Goal: Task Accomplishment & Management: Manage account settings

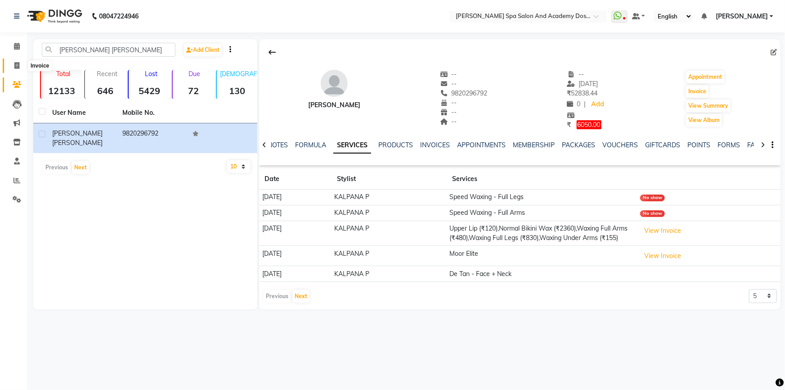
click at [19, 67] on icon at bounding box center [16, 65] width 5 height 7
select select "service"
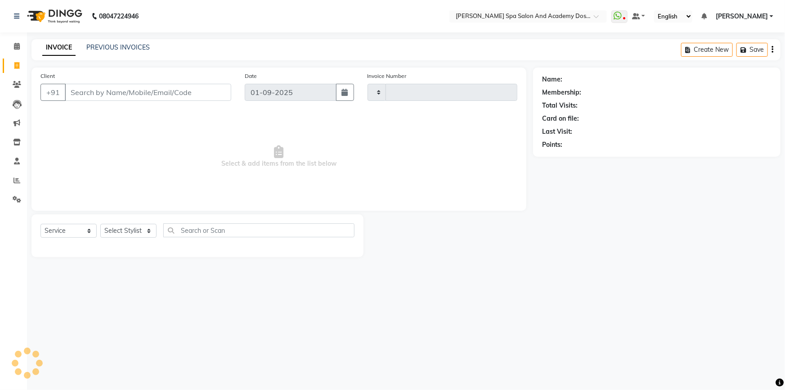
type input "2352"
select select "6316"
click at [16, 45] on icon at bounding box center [17, 46] width 6 height 7
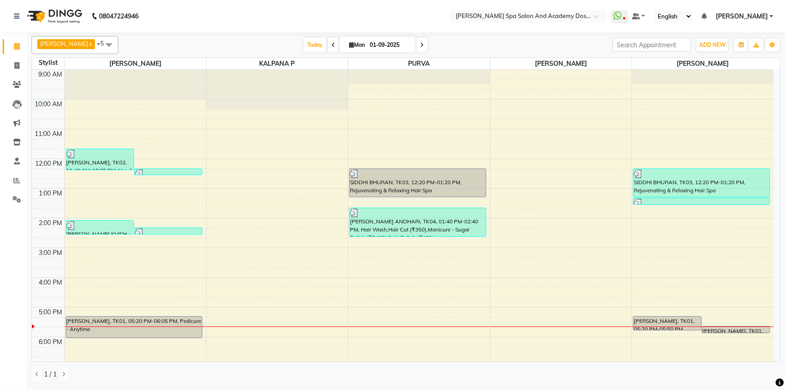
click at [297, 286] on div "9:00 AM 10:00 AM 11:00 AM 12:00 PM 1:00 PM 2:00 PM 3:00 PM 4:00 PM 5:00 PM 6:00…" at bounding box center [403, 248] width 742 height 356
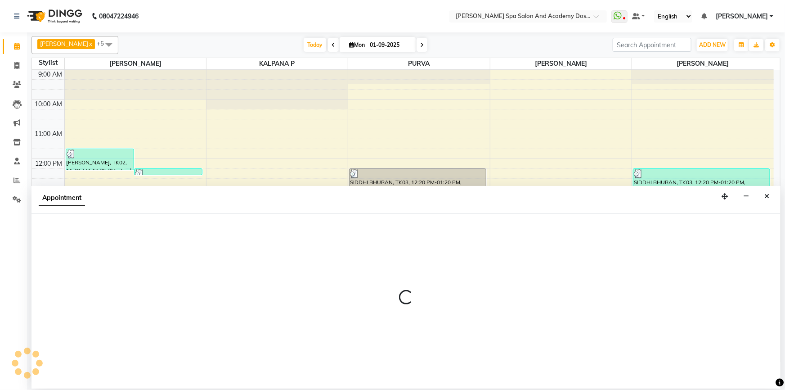
select select "47367"
select select "tentative"
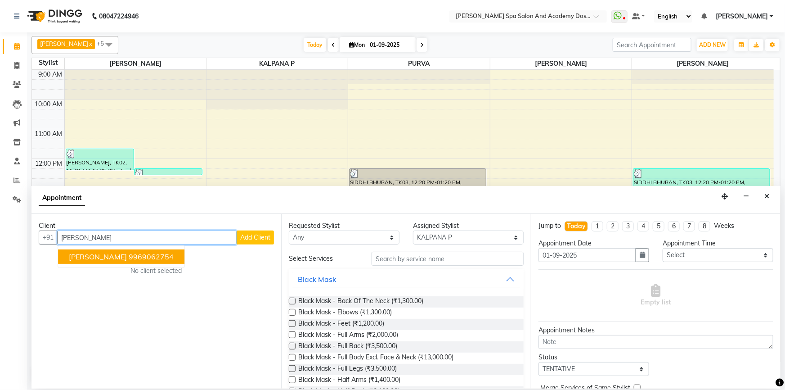
click at [80, 259] on span "[PERSON_NAME]" at bounding box center [98, 256] width 58 height 9
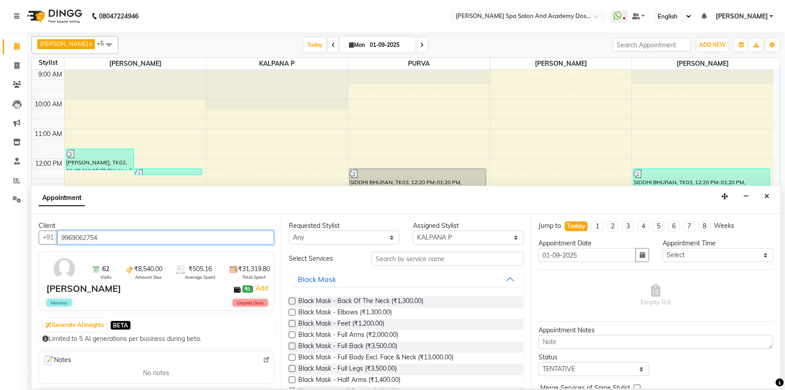
type input "9969062754"
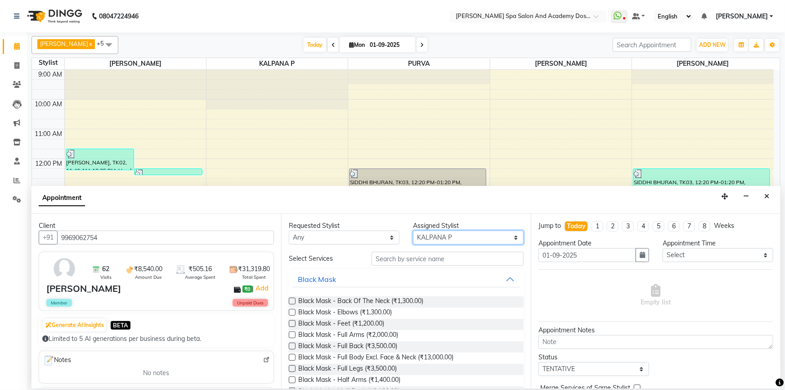
click at [452, 239] on select "Select [PERSON_NAME] [PERSON_NAME] [PERSON_NAME] [PERSON_NAME] [PERSON_NAME] P …" at bounding box center [468, 237] width 111 height 14
select select "47360"
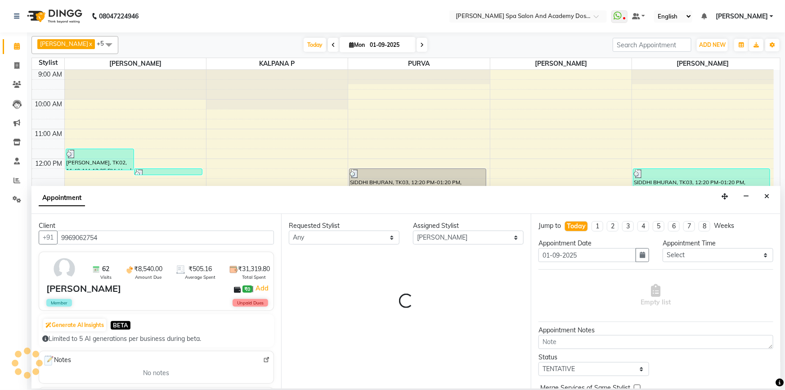
click at [395, 260] on div "Requested Stylist Any [PERSON_NAME] [PERSON_NAME] [PERSON_NAME] [PERSON_NAME] […" at bounding box center [406, 301] width 250 height 175
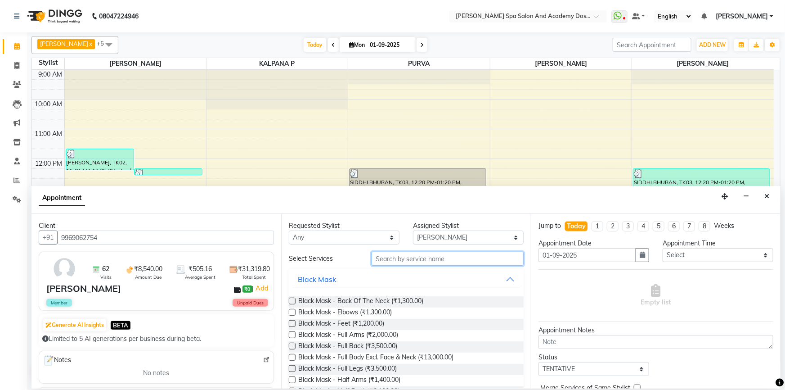
click at [395, 260] on input "text" at bounding box center [448, 258] width 152 height 14
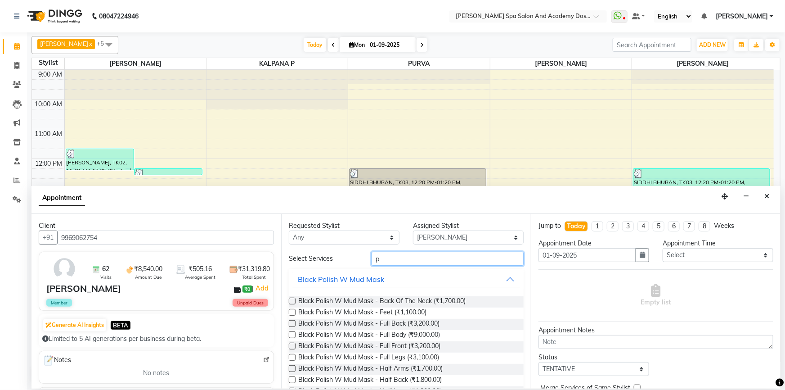
type input "p"
click at [436, 234] on select "Select [PERSON_NAME] [PERSON_NAME] [PERSON_NAME] [PERSON_NAME] [PERSON_NAME] P …" at bounding box center [468, 237] width 111 height 14
select select "63504"
click at [391, 264] on input "p" at bounding box center [448, 258] width 152 height 14
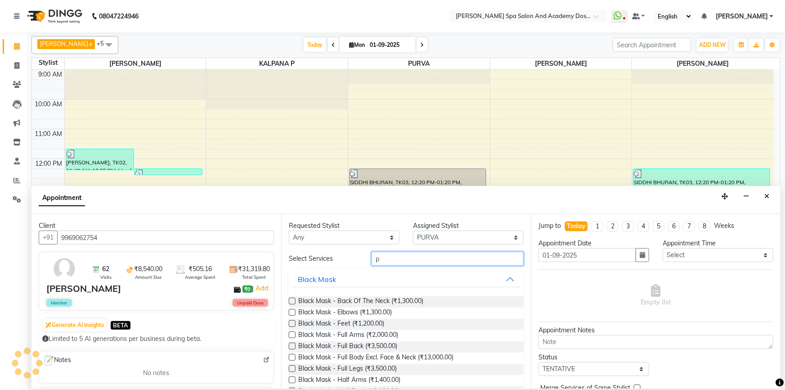
click at [391, 264] on input "p" at bounding box center [448, 258] width 152 height 14
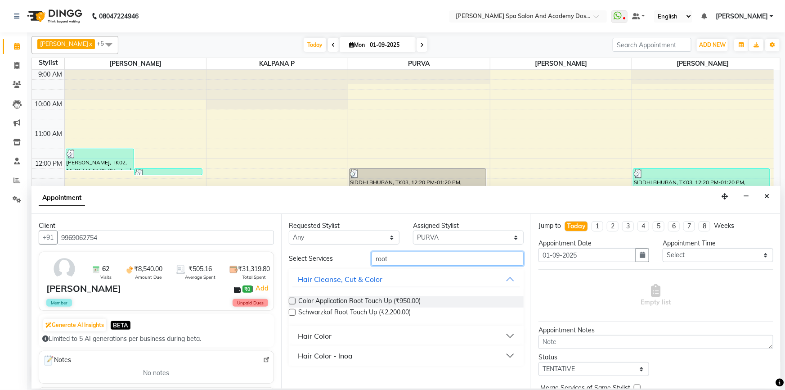
type input "root"
click at [328, 335] on div "Hair Color" at bounding box center [315, 335] width 34 height 11
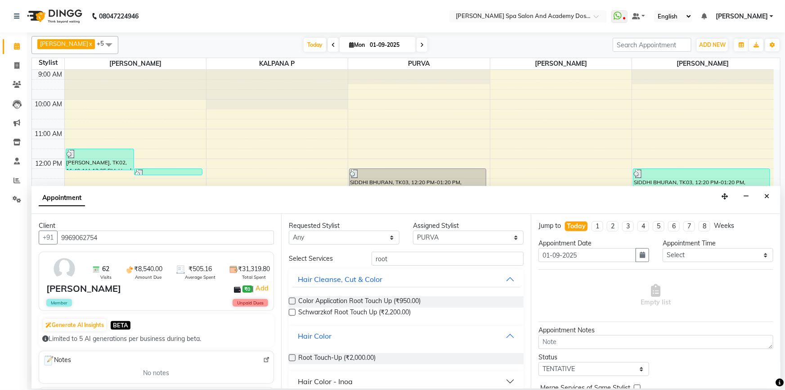
scroll to position [9, 0]
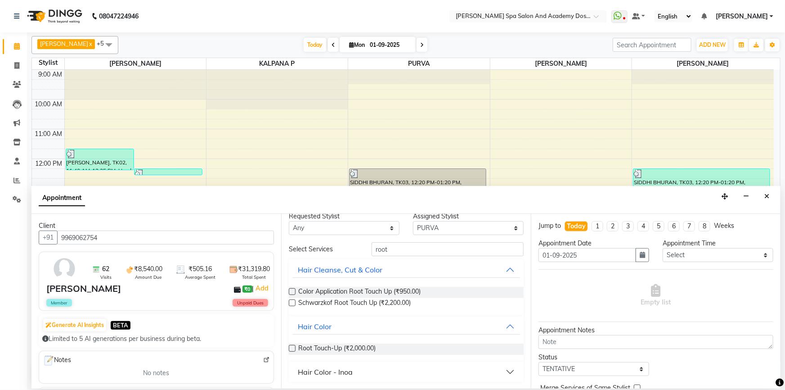
click at [294, 349] on label at bounding box center [292, 348] width 7 height 7
click at [294, 349] on input "checkbox" at bounding box center [292, 349] width 6 height 6
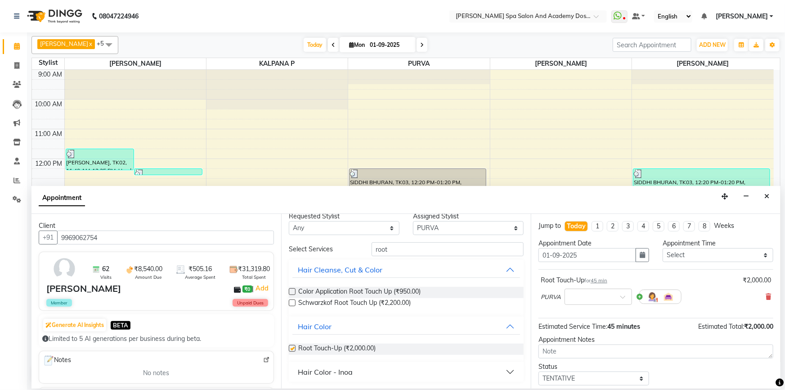
checkbox input "false"
click at [607, 299] on input "text" at bounding box center [590, 295] width 40 height 9
click at [598, 369] on div "05:40 PM" at bounding box center [598, 371] width 67 height 17
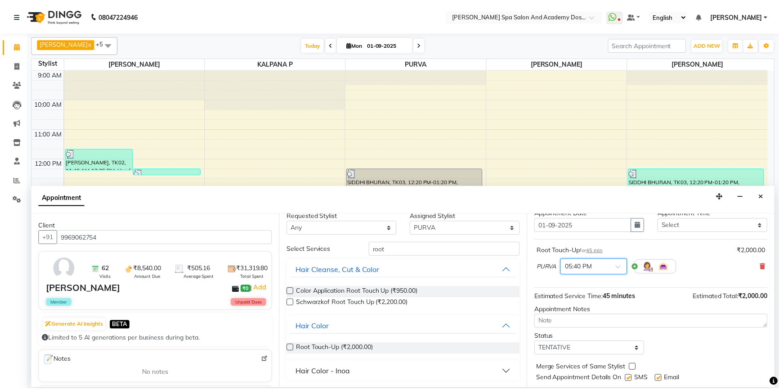
scroll to position [53, 0]
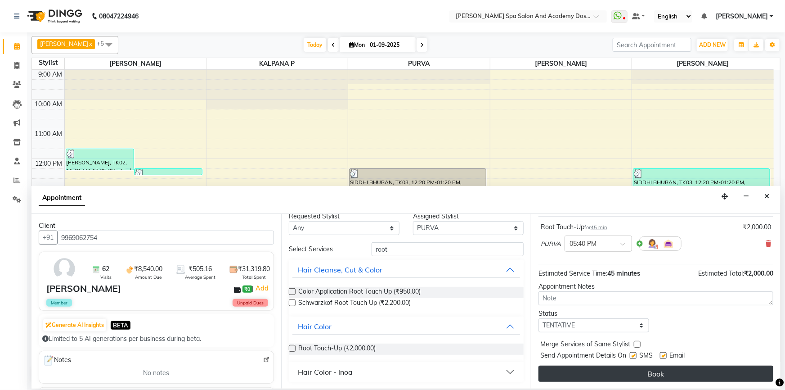
click at [619, 374] on button "Book" at bounding box center [655, 373] width 235 height 16
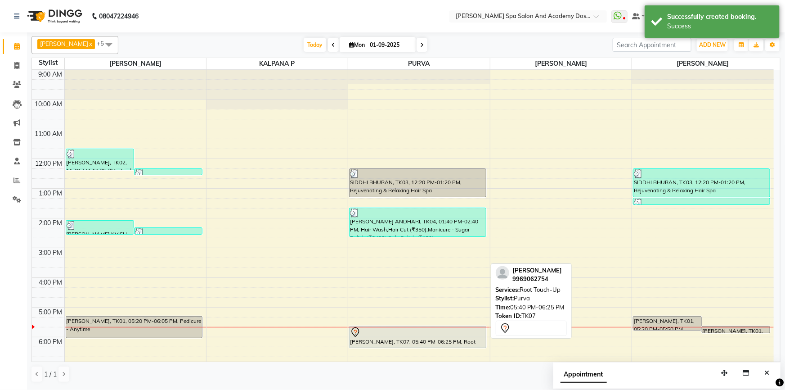
click at [425, 341] on div "[PERSON_NAME], TK07, 05:40 PM-06:25 PM, Root Touch-Up" at bounding box center [418, 336] width 136 height 21
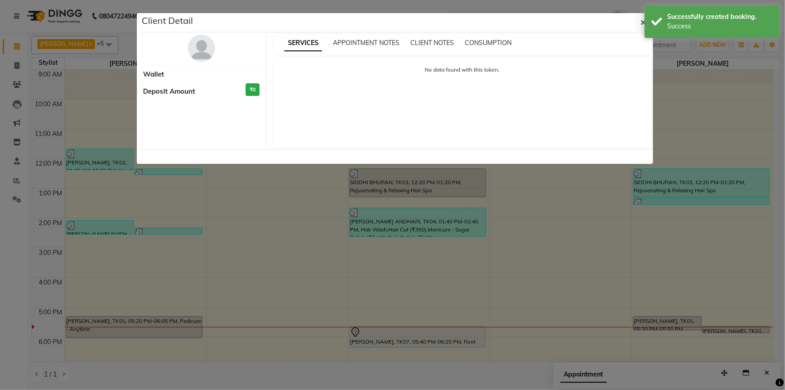
select select "7"
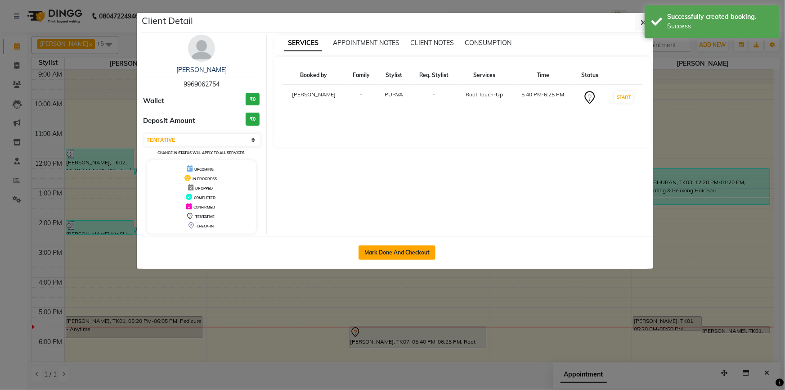
click at [411, 248] on button "Mark Done And Checkout" at bounding box center [397, 252] width 77 height 14
select select "service"
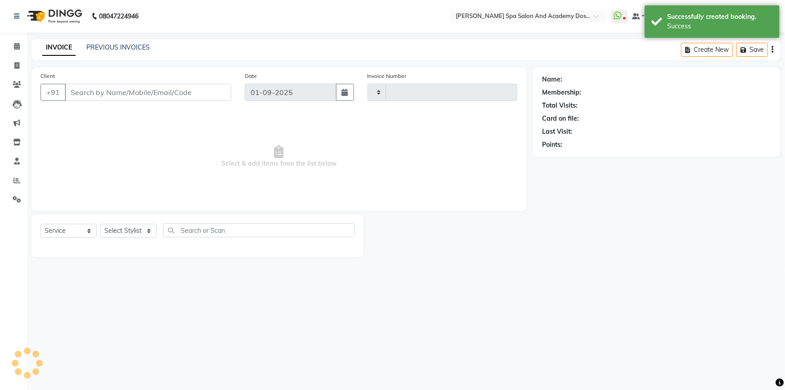
type input "2352"
select select "6316"
type input "9969062754"
select select "63504"
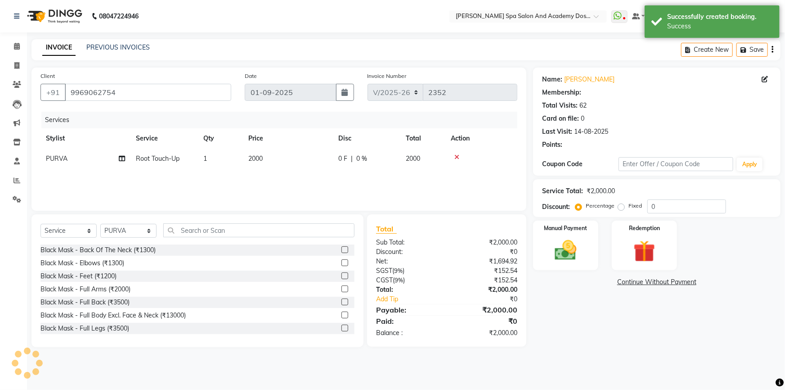
select select "2: Object"
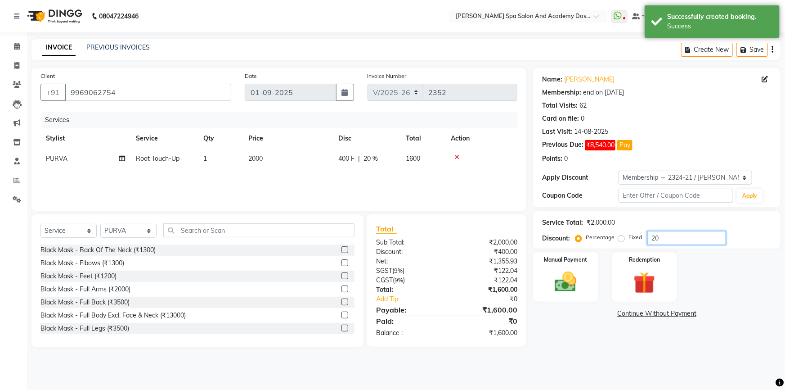
click at [647, 235] on input "20" at bounding box center [686, 238] width 79 height 14
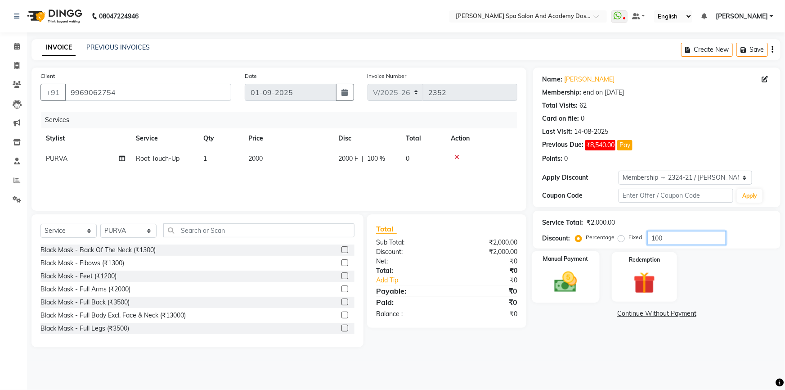
type input "100"
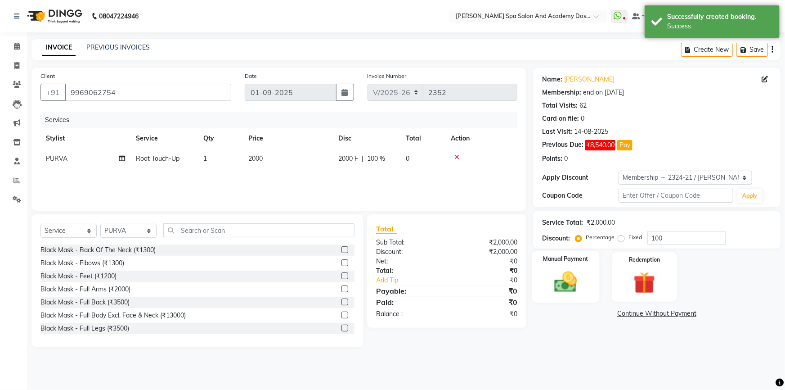
click at [568, 274] on img at bounding box center [565, 282] width 37 height 26
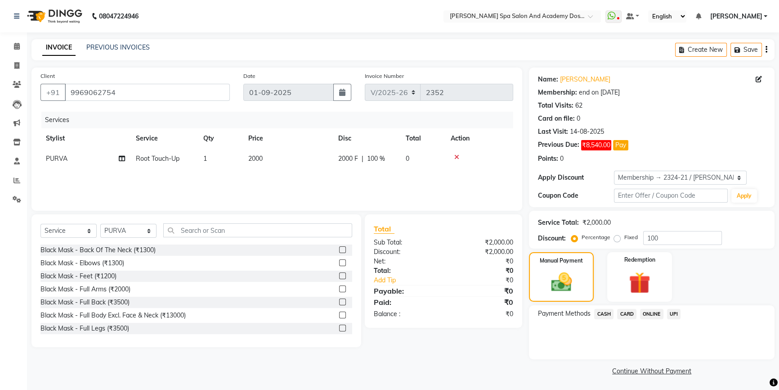
click at [669, 315] on span "UPI" at bounding box center [674, 314] width 14 height 10
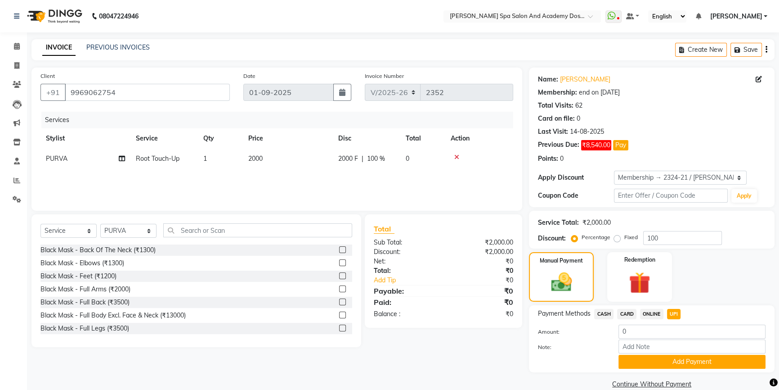
scroll to position [13, 0]
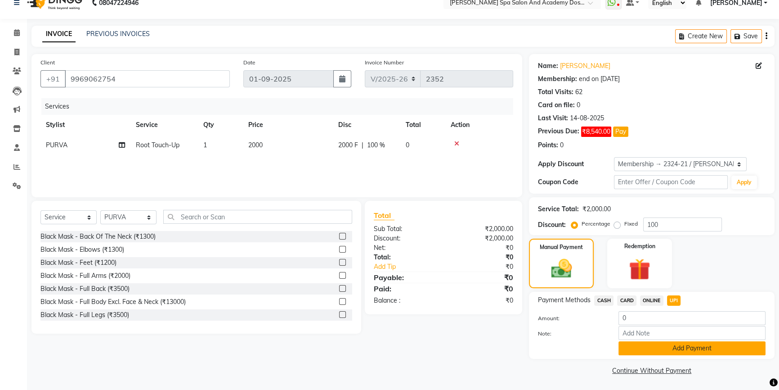
click at [654, 347] on button "Add Payment" at bounding box center [692, 348] width 147 height 14
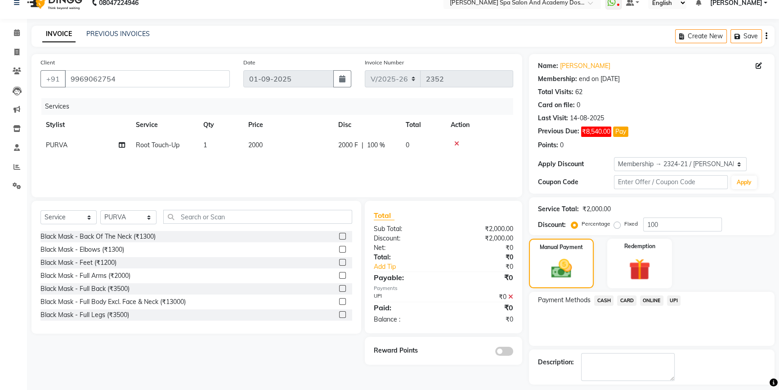
scroll to position [51, 0]
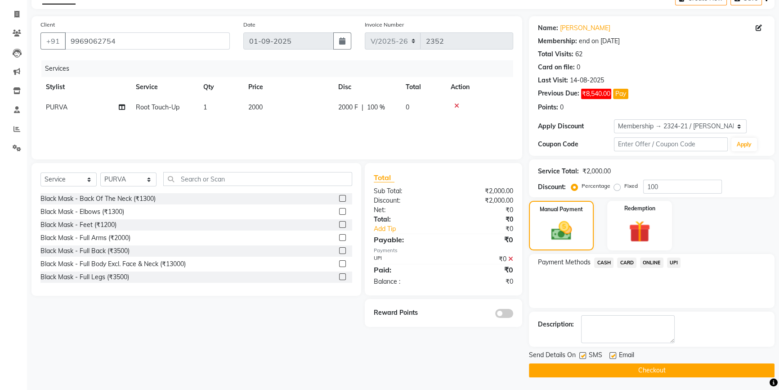
click at [620, 375] on button "Checkout" at bounding box center [652, 370] width 246 height 14
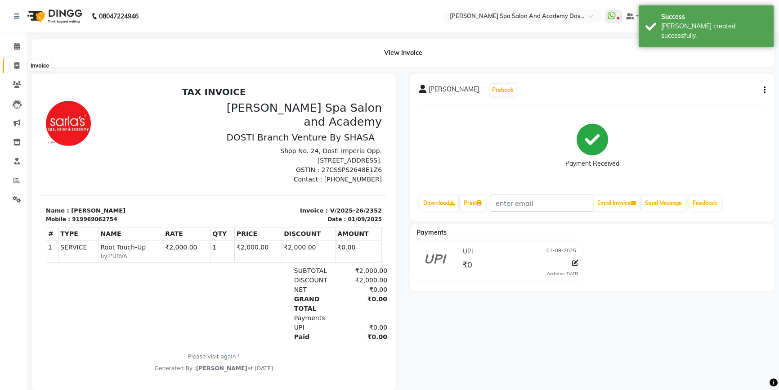
click at [18, 66] on icon at bounding box center [16, 65] width 5 height 7
select select "service"
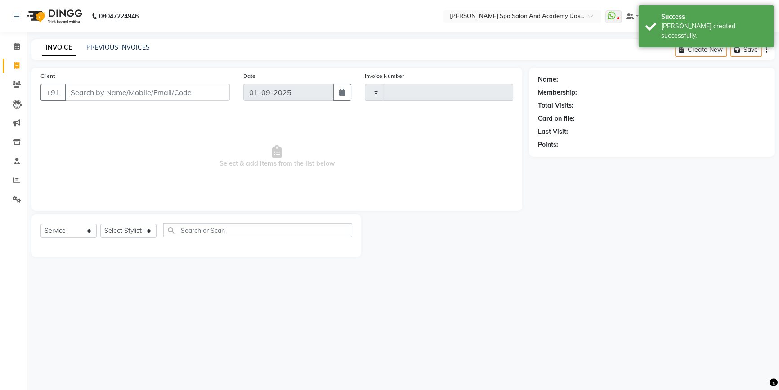
type input "2353"
select select "6316"
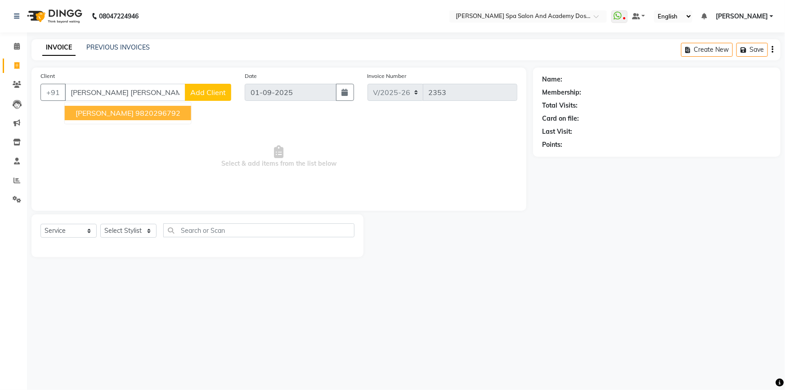
click at [113, 111] on span "[PERSON_NAME]" at bounding box center [105, 112] width 58 height 9
type input "9820296792"
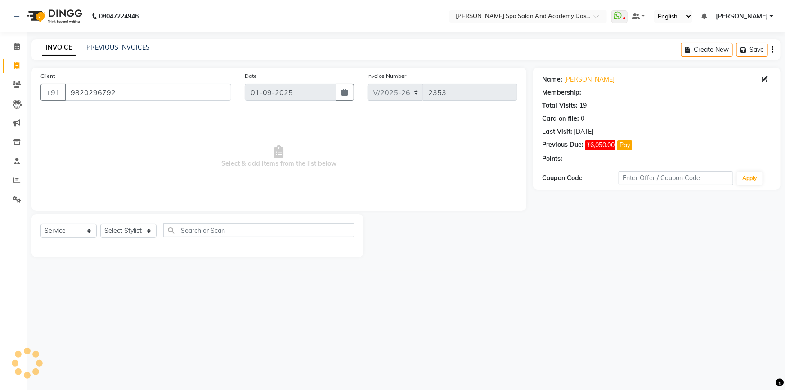
select select "1: Object"
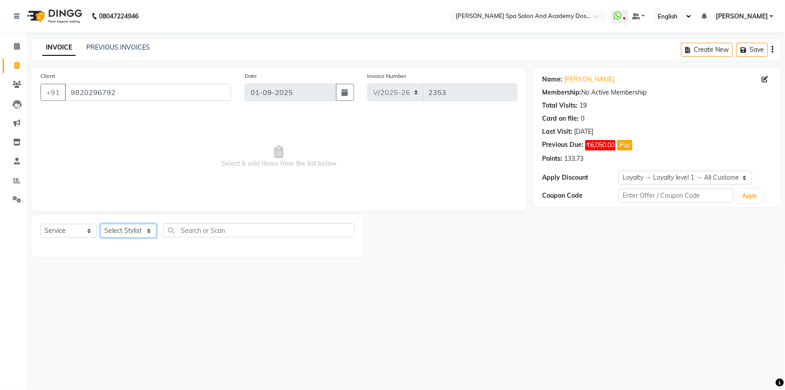
click at [134, 229] on select "Select Stylist Admin [PERSON_NAME] [PERSON_NAME] DIRECT 1 [PERSON_NAME] [PERSON…" at bounding box center [128, 231] width 56 height 14
select select "47367"
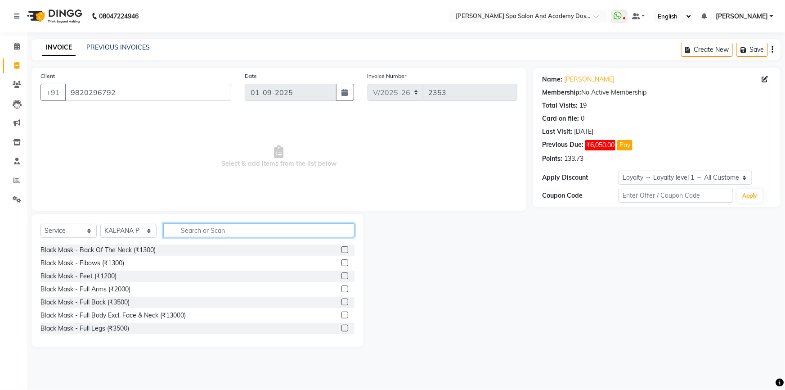
click at [193, 226] on input "text" at bounding box center [258, 230] width 191 height 14
type input "full ar"
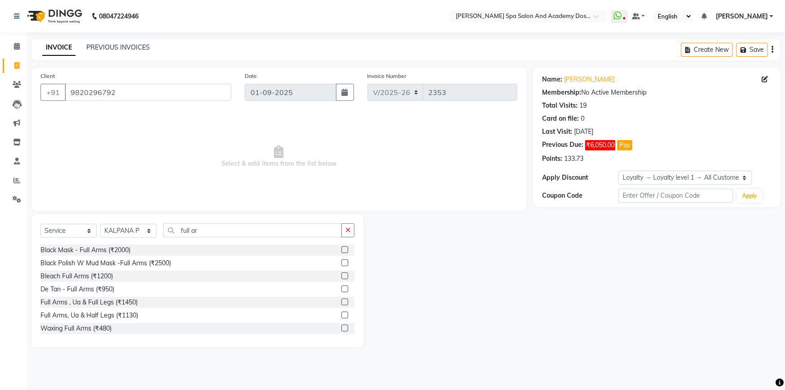
click at [341, 330] on label at bounding box center [344, 327] width 7 height 7
click at [341, 330] on input "checkbox" at bounding box center [344, 328] width 6 height 6
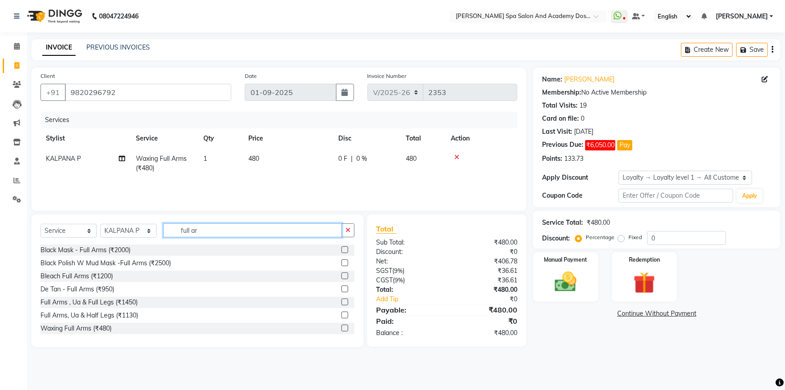
checkbox input "false"
click at [215, 236] on input "full ar" at bounding box center [252, 230] width 179 height 14
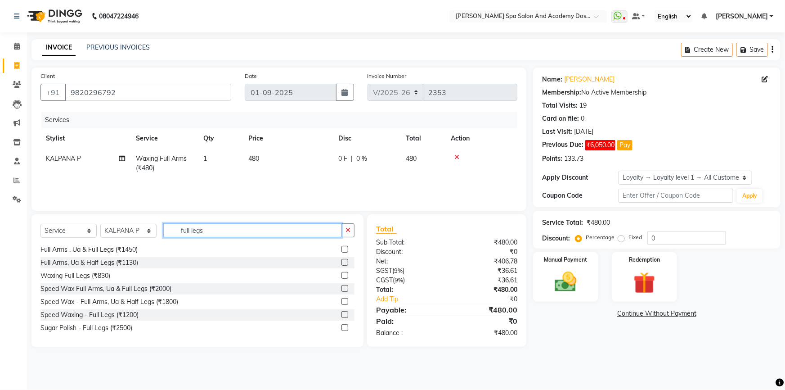
scroll to position [79, 0]
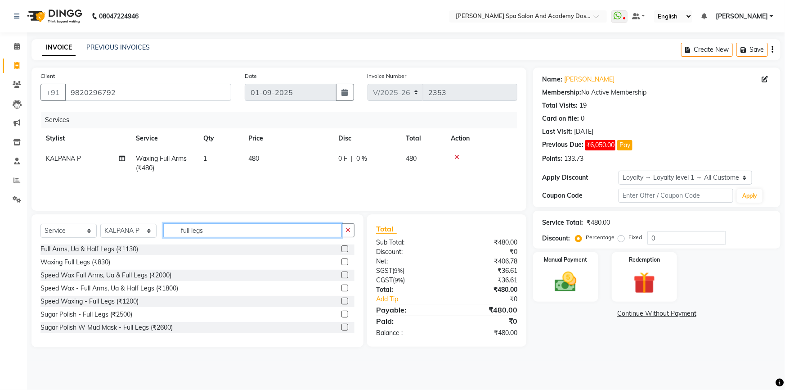
type input "full legs"
click at [341, 273] on label at bounding box center [344, 274] width 7 height 7
click at [341, 273] on input "checkbox" at bounding box center [344, 275] width 6 height 6
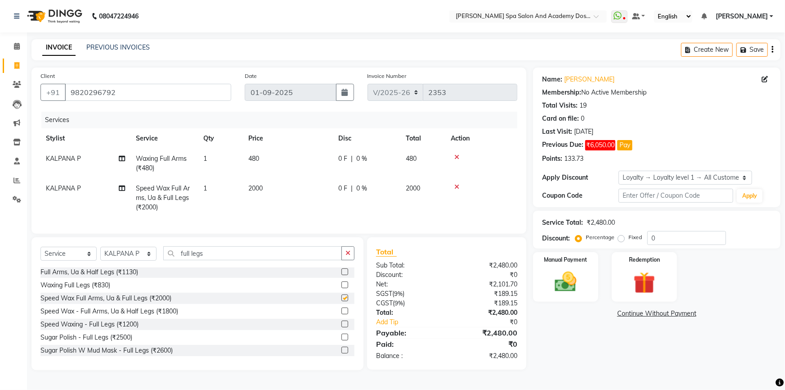
checkbox input "false"
drag, startPoint x: 210, startPoint y: 256, endPoint x: 171, endPoint y: 258, distance: 38.7
click at [171, 258] on input "full legs" at bounding box center [252, 253] width 179 height 14
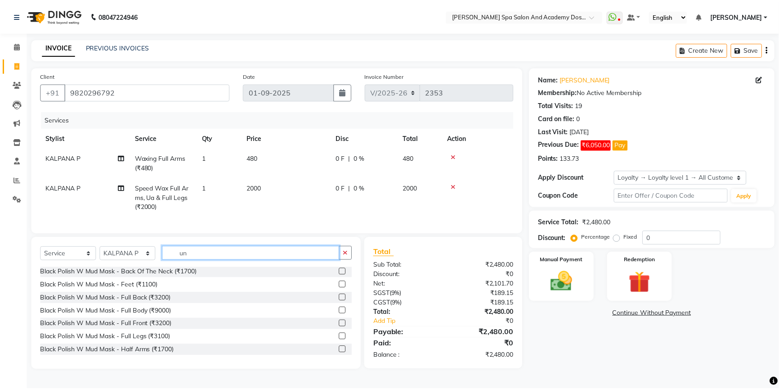
scroll to position [40, 0]
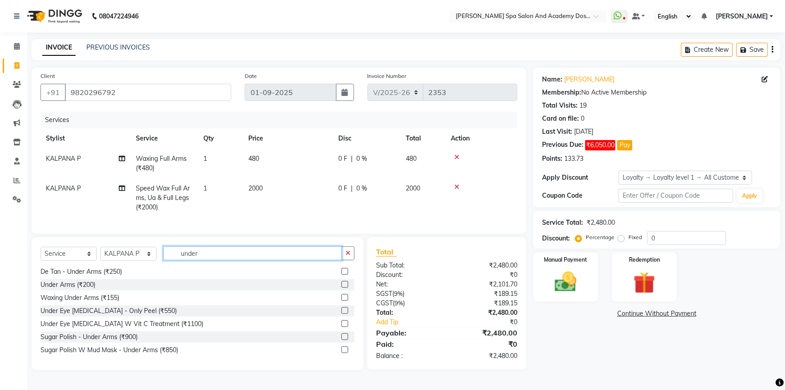
type input "under"
click at [341, 301] on label at bounding box center [344, 297] width 7 height 7
click at [341, 301] on input "checkbox" at bounding box center [344, 298] width 6 height 6
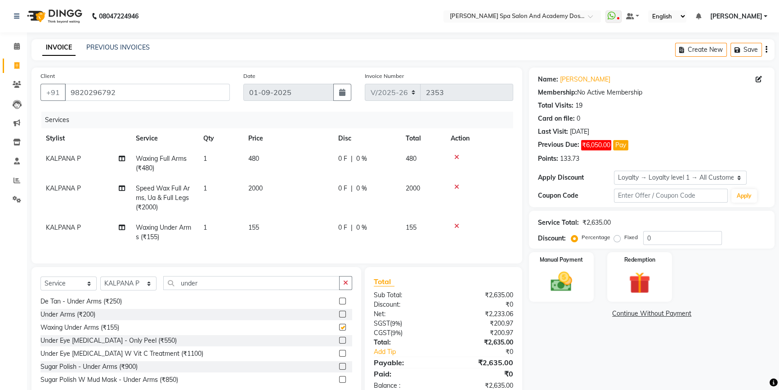
checkbox input "false"
drag, startPoint x: 189, startPoint y: 291, endPoint x: 168, endPoint y: 290, distance: 21.2
click at [168, 290] on input "under" at bounding box center [251, 283] width 176 height 14
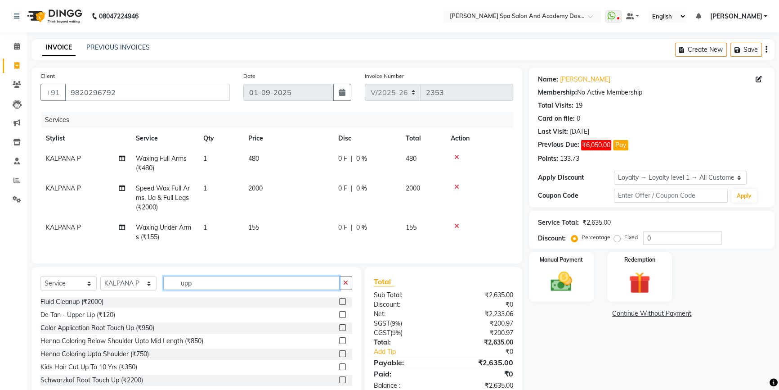
scroll to position [0, 0]
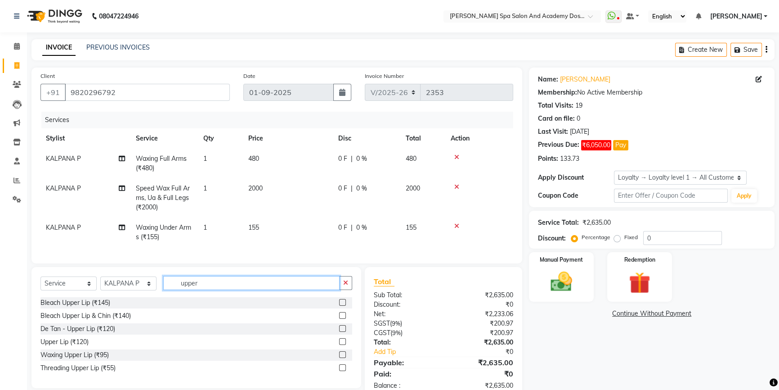
type input "upper"
click at [341, 345] on label at bounding box center [342, 341] width 7 height 7
click at [341, 345] on input "checkbox" at bounding box center [342, 342] width 6 height 6
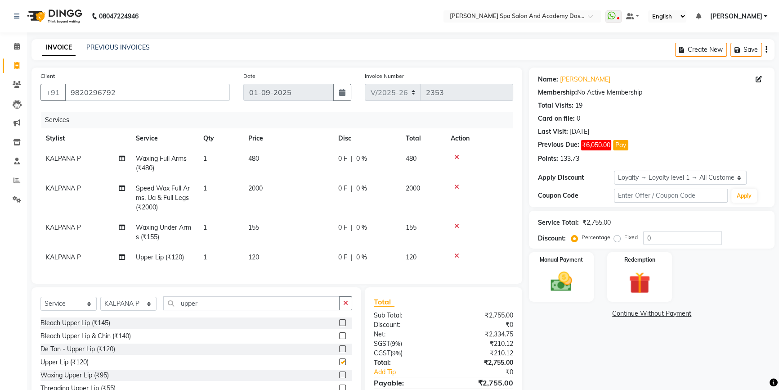
checkbox input "false"
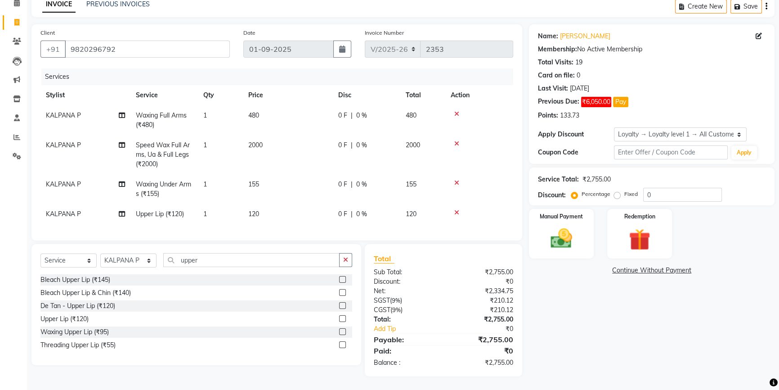
click at [198, 268] on div "Select Service Product Membership Package Voucher Prepaid Gift Card Select Styl…" at bounding box center [196, 263] width 312 height 21
click at [197, 264] on input "upper" at bounding box center [251, 260] width 176 height 14
type input "radi"
click at [340, 294] on label at bounding box center [342, 292] width 7 height 7
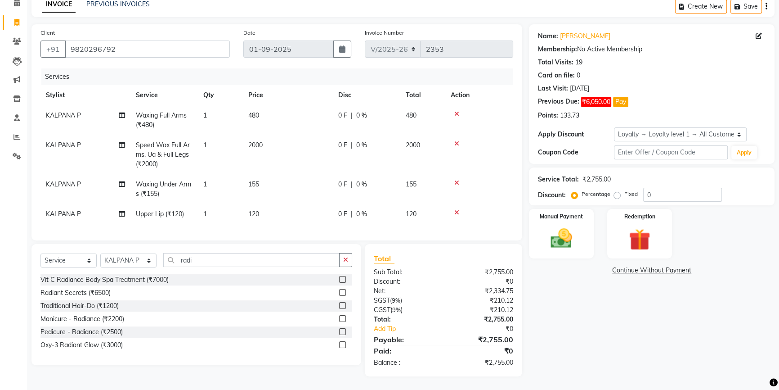
click at [340, 294] on input "checkbox" at bounding box center [342, 293] width 6 height 6
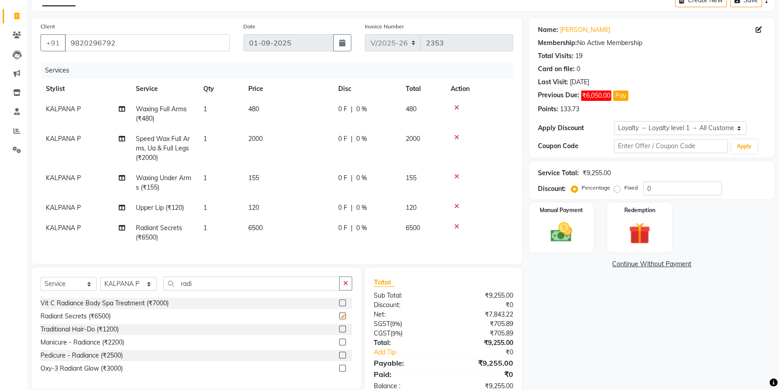
checkbox input "false"
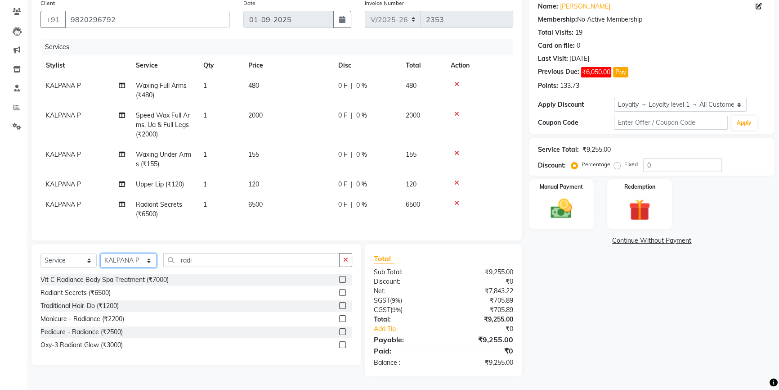
click at [138, 261] on select "Select Stylist Admin [PERSON_NAME] [PERSON_NAME] DIRECT 1 [PERSON_NAME] [PERSON…" at bounding box center [128, 260] width 56 height 14
select select "58585"
click at [215, 267] on div "Select Service Product Membership Package Voucher Prepaid Gift Card Select Styl…" at bounding box center [196, 263] width 312 height 21
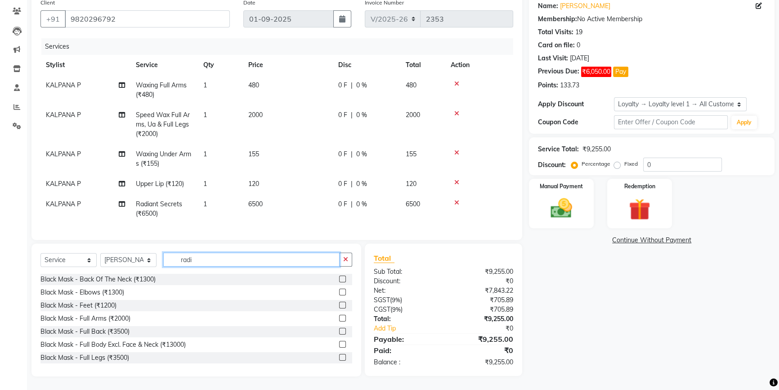
click at [211, 266] on input "radi" at bounding box center [251, 259] width 176 height 14
click at [208, 263] on input "radi" at bounding box center [251, 259] width 176 height 14
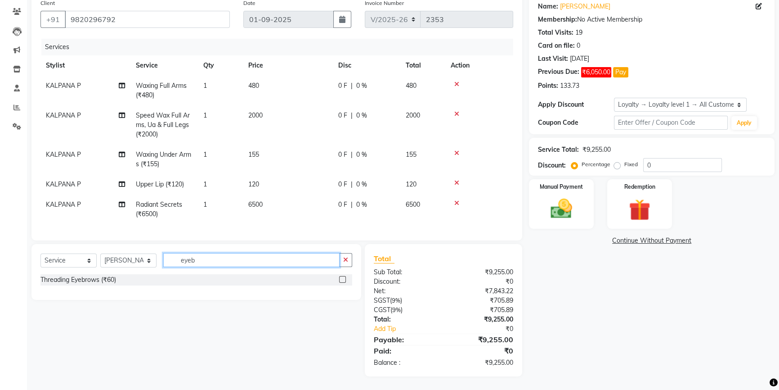
type input "eyeb"
click at [341, 278] on label at bounding box center [342, 279] width 7 height 7
click at [341, 278] on input "checkbox" at bounding box center [342, 280] width 6 height 6
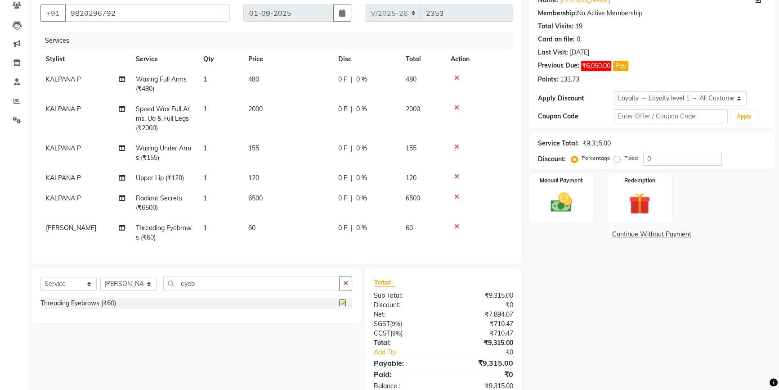
checkbox input "false"
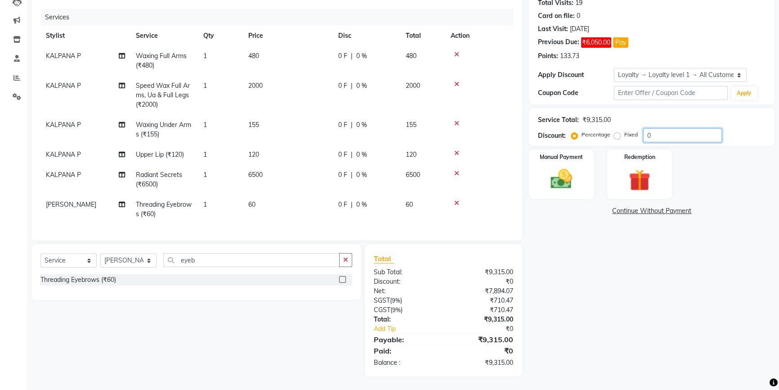
click at [644, 136] on input "0" at bounding box center [682, 135] width 79 height 14
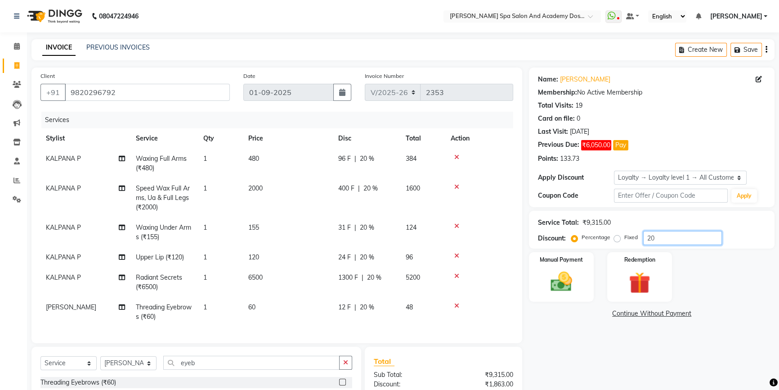
type input "20"
click at [458, 184] on icon at bounding box center [456, 187] width 5 height 6
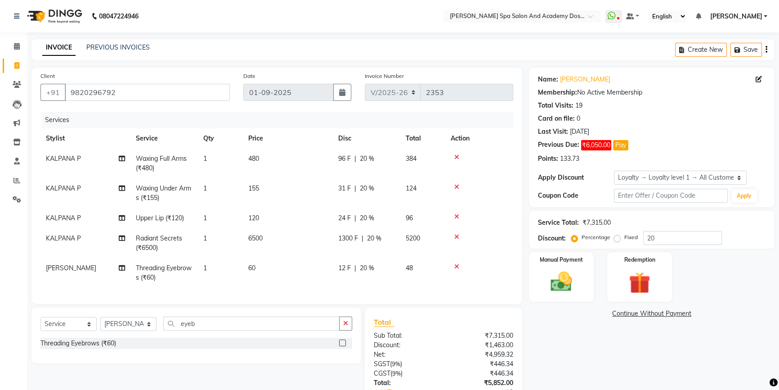
scroll to position [70, 0]
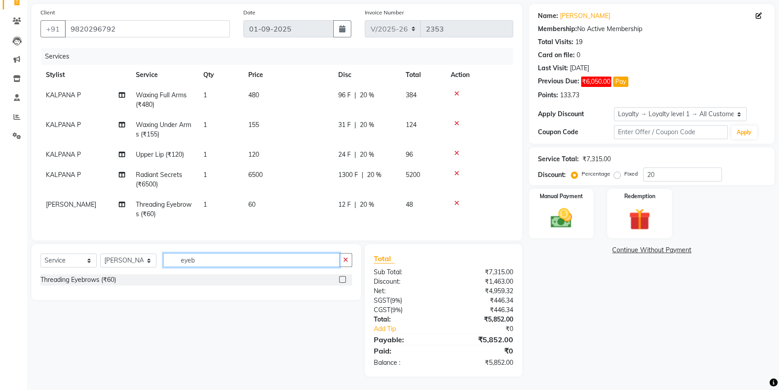
drag, startPoint x: 207, startPoint y: 263, endPoint x: 174, endPoint y: 263, distance: 33.7
click at [174, 263] on input "eyeb" at bounding box center [251, 260] width 176 height 14
click at [144, 260] on select "Select Stylist Admin [PERSON_NAME] [PERSON_NAME] DIRECT 1 [PERSON_NAME] [PERSON…" at bounding box center [128, 260] width 56 height 14
select select "47367"
click at [205, 266] on input "eyeb" at bounding box center [251, 260] width 176 height 14
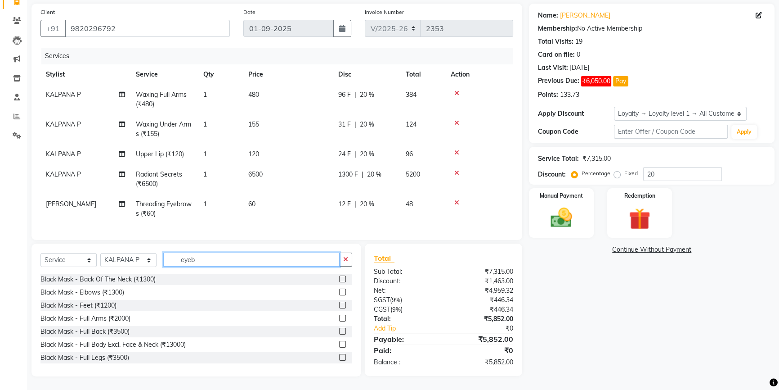
click at [205, 266] on input "eyeb" at bounding box center [251, 259] width 176 height 14
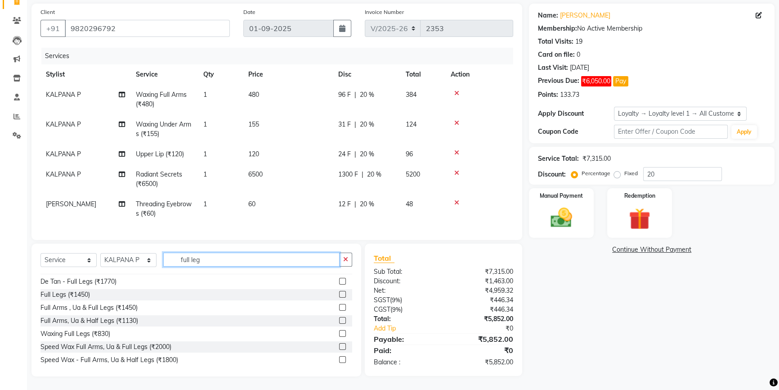
scroll to position [49, 0]
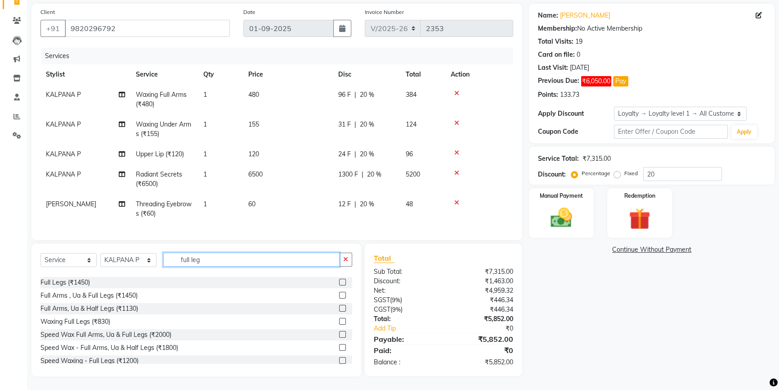
type input "full leg"
click at [339, 323] on label at bounding box center [342, 321] width 7 height 7
click at [339, 323] on input "checkbox" at bounding box center [342, 322] width 6 height 6
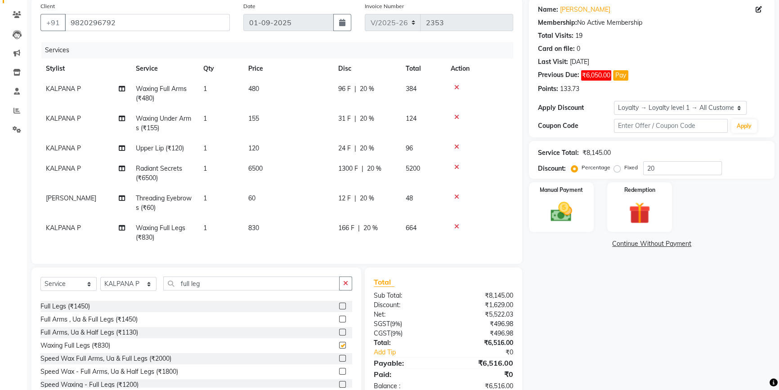
checkbox input "false"
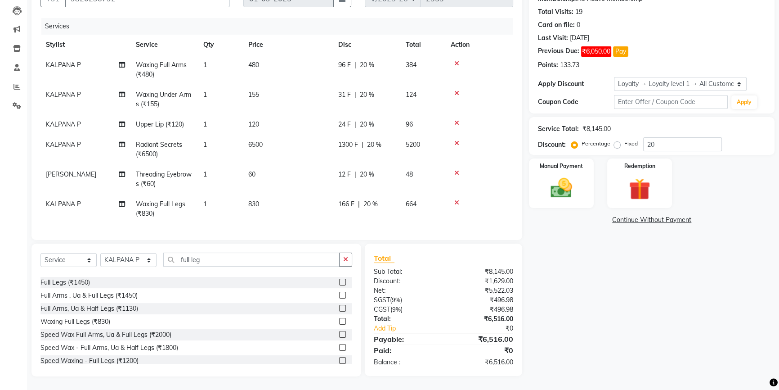
scroll to position [0, 0]
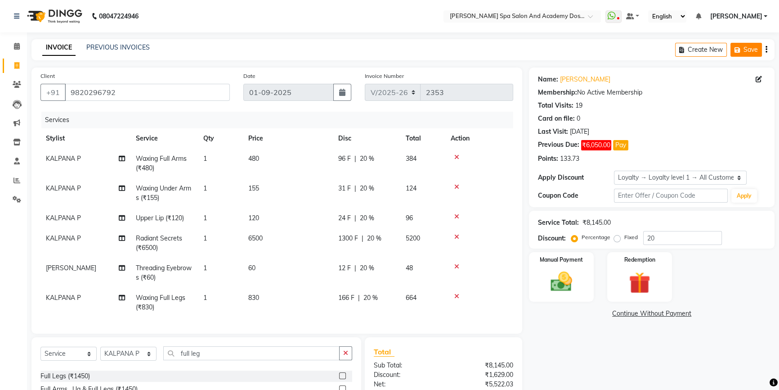
click at [751, 47] on button "Save" at bounding box center [746, 50] width 31 height 14
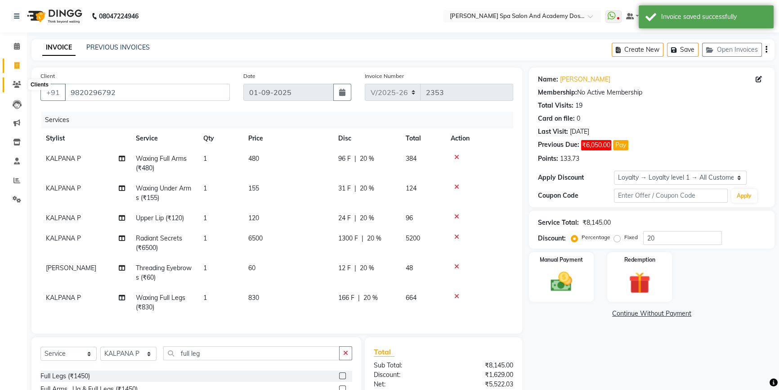
click at [17, 83] on icon at bounding box center [17, 84] width 9 height 7
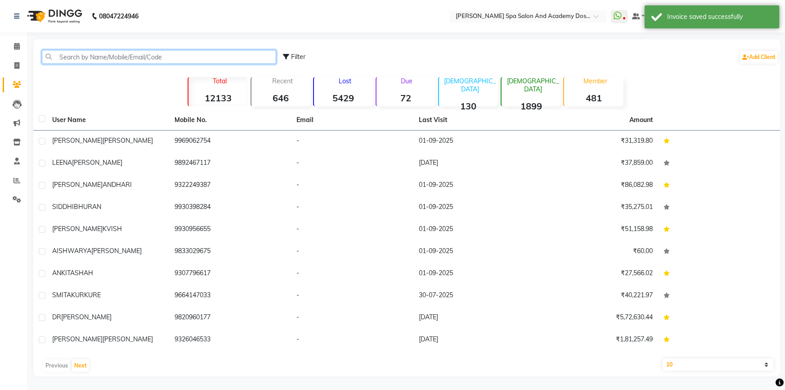
click at [86, 57] on input "text" at bounding box center [159, 57] width 234 height 14
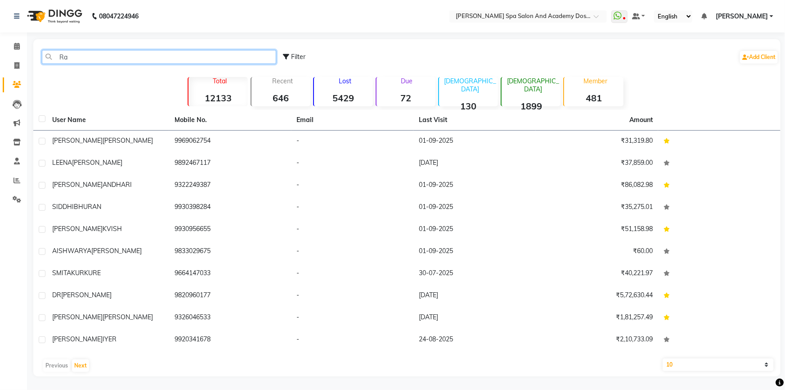
type input "R"
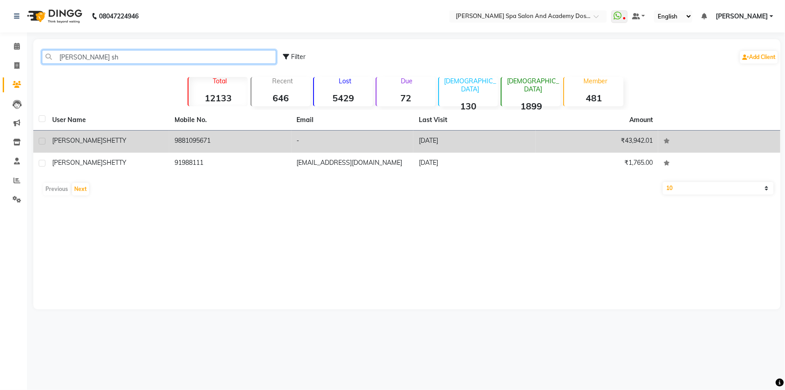
type input "[PERSON_NAME] sh"
click at [103, 142] on span "SHETTY" at bounding box center [115, 140] width 24 height 8
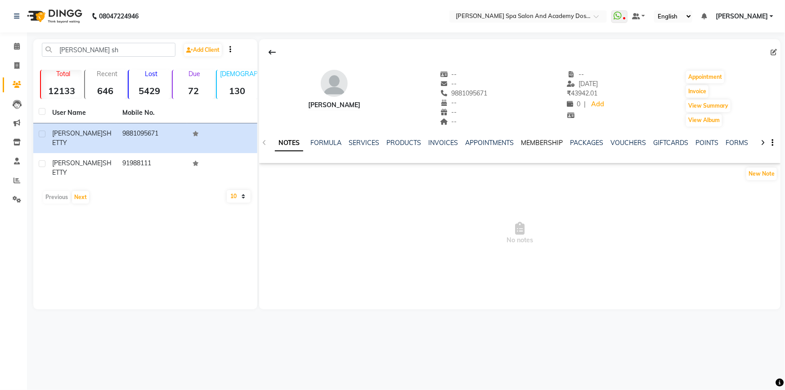
click at [529, 141] on link "MEMBERSHIP" at bounding box center [542, 143] width 42 height 8
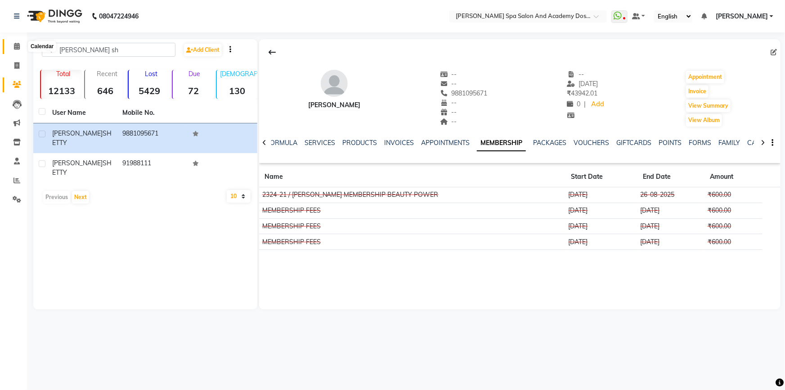
click at [18, 49] on icon at bounding box center [17, 46] width 6 height 7
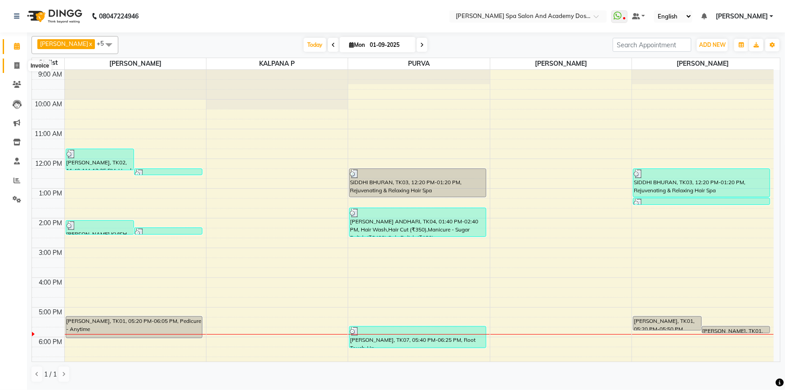
click at [18, 63] on icon at bounding box center [16, 65] width 5 height 7
select select "service"
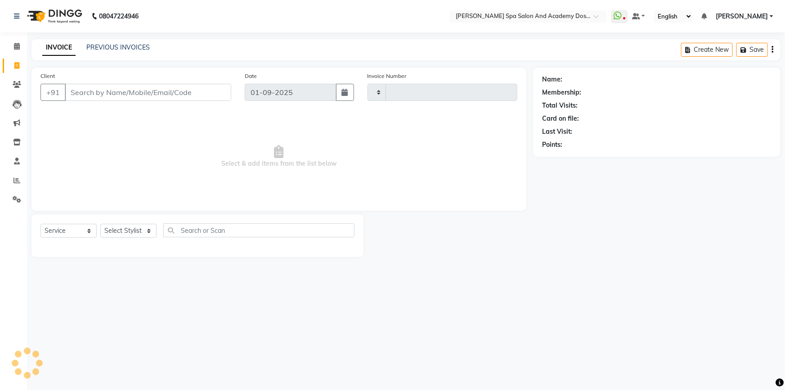
type input "2353"
select select "6316"
click at [724, 54] on button "Open Invoices" at bounding box center [738, 50] width 60 height 14
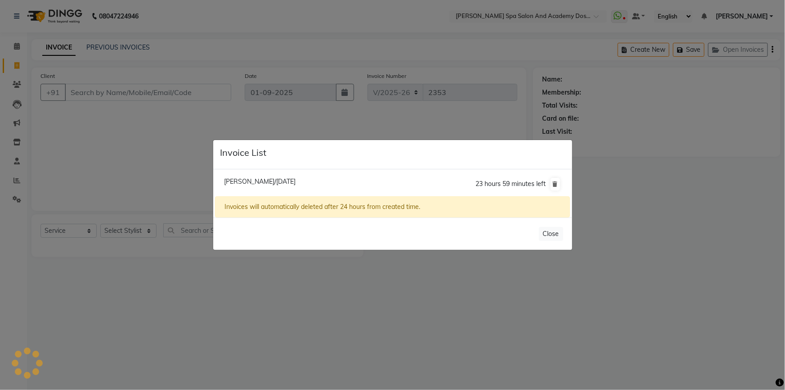
click at [266, 182] on span "[PERSON_NAME]/[DATE]" at bounding box center [260, 181] width 72 height 8
type input "9820296792"
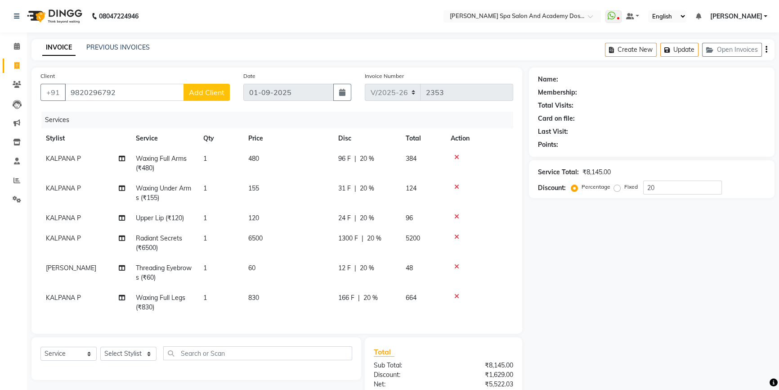
scroll to position [99, 0]
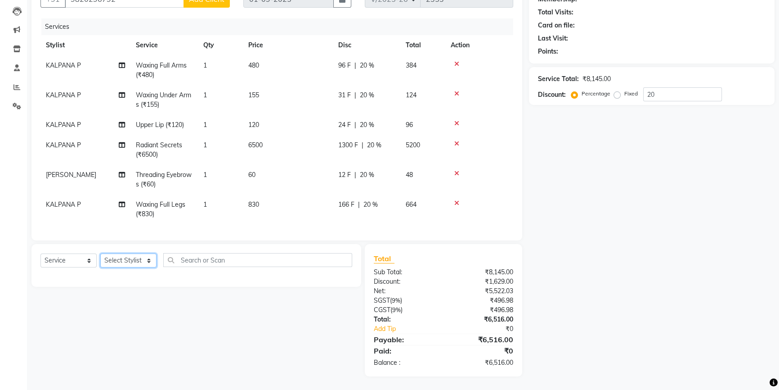
click at [112, 263] on select "Select Stylist Admin [PERSON_NAME] [PERSON_NAME] DIRECT 1 [PERSON_NAME] [PERSON…" at bounding box center [128, 260] width 56 height 14
select select "47367"
click at [186, 249] on div "Select Service Product Membership Package Voucher Prepaid Gift Card Select Styl…" at bounding box center [196, 265] width 330 height 43
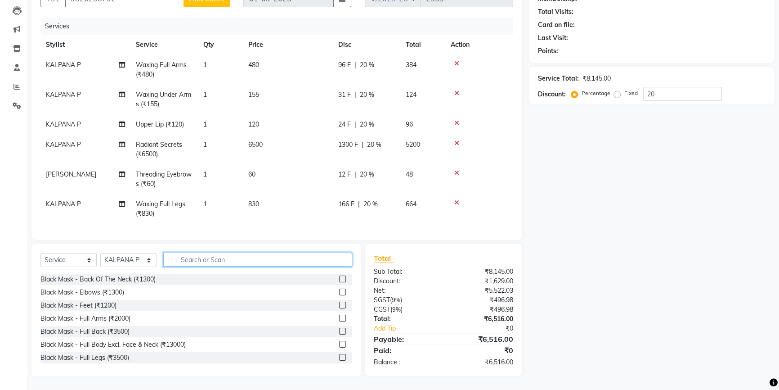
click at [190, 254] on input "text" at bounding box center [257, 259] width 189 height 14
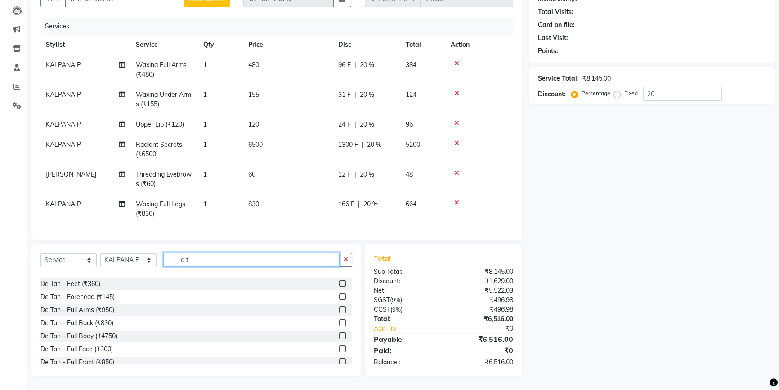
scroll to position [163, 0]
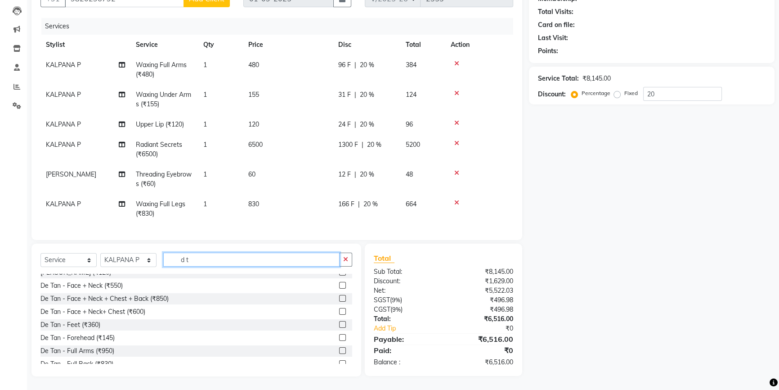
type input "d t"
click at [339, 285] on label at bounding box center [342, 285] width 7 height 7
click at [339, 285] on input "checkbox" at bounding box center [342, 286] width 6 height 6
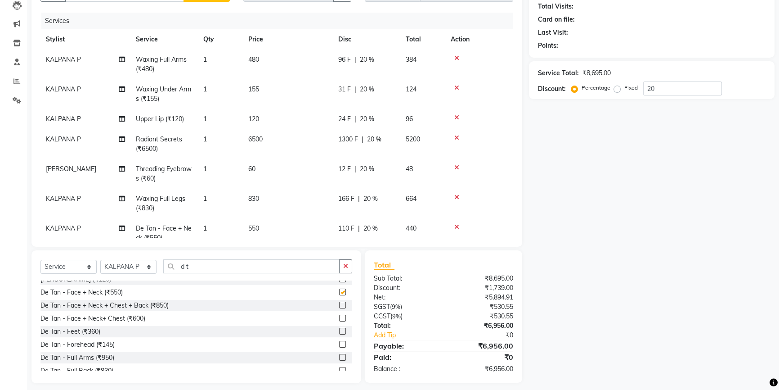
checkbox input "false"
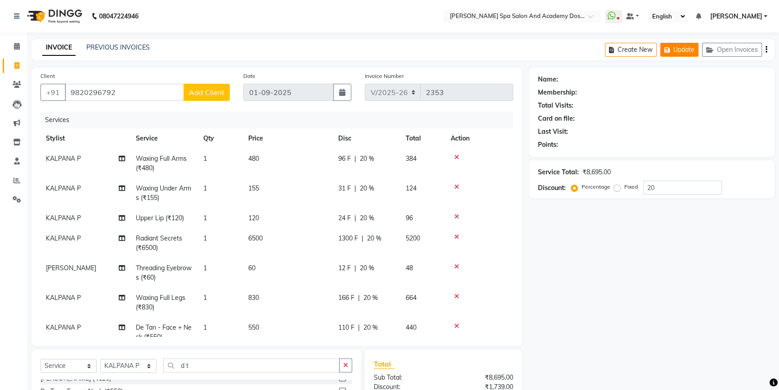
click at [687, 50] on button "Update" at bounding box center [679, 50] width 38 height 14
click at [666, 300] on div "Name: Membership: Total Visits: Card on file: Last Visit: Points: Service Total…" at bounding box center [655, 274] width 252 height 414
click at [133, 93] on input "9820296792" at bounding box center [124, 92] width 119 height 17
click at [96, 98] on input "9820296792" at bounding box center [124, 92] width 119 height 17
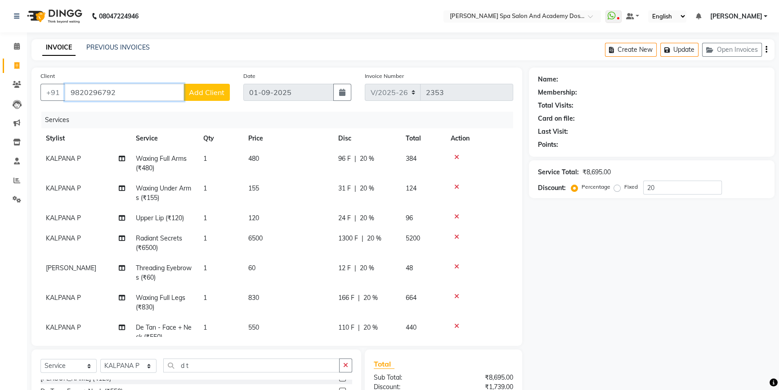
type input "982026792"
type input "0"
type input "9820296792"
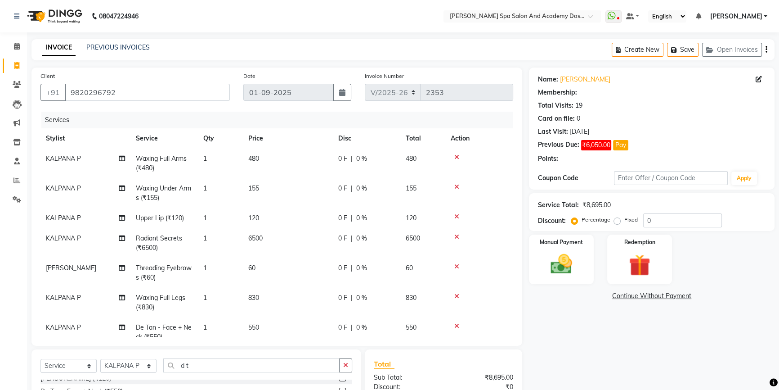
scroll to position [106, 0]
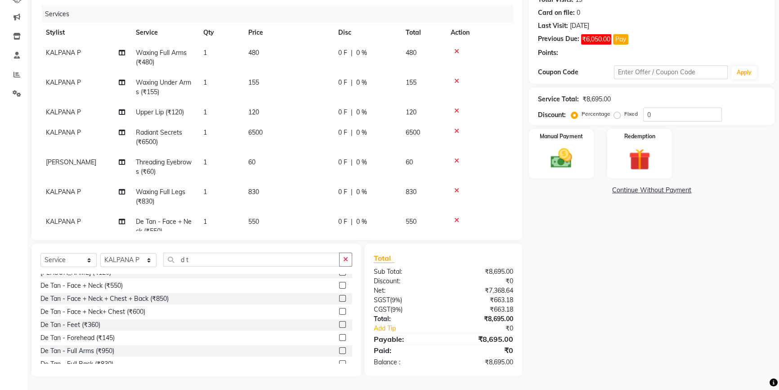
select select "1: Object"
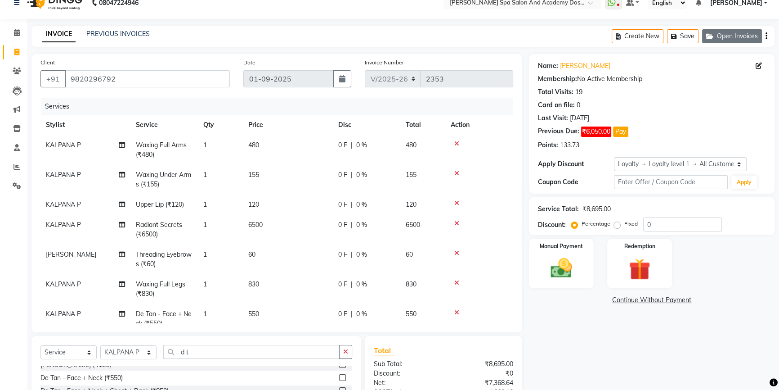
scroll to position [0, 0]
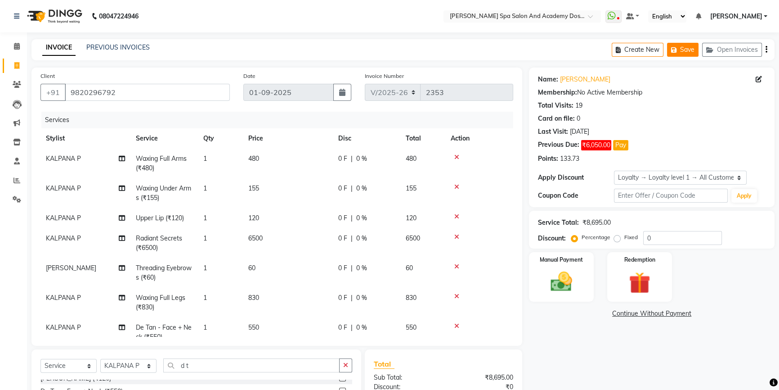
click at [678, 52] on icon "button" at bounding box center [675, 50] width 9 height 6
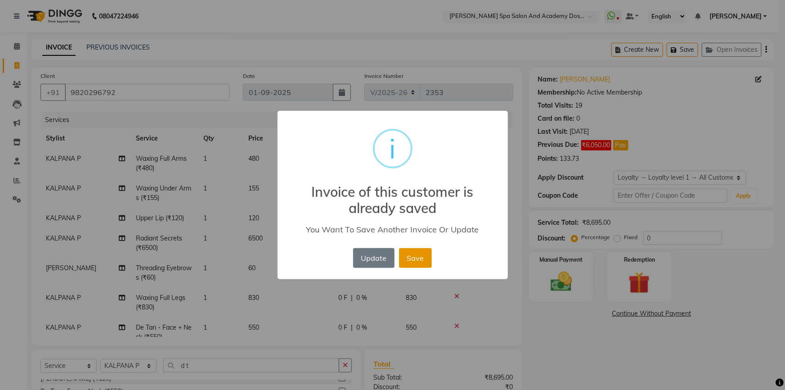
click at [417, 260] on button "Save" at bounding box center [415, 258] width 33 height 20
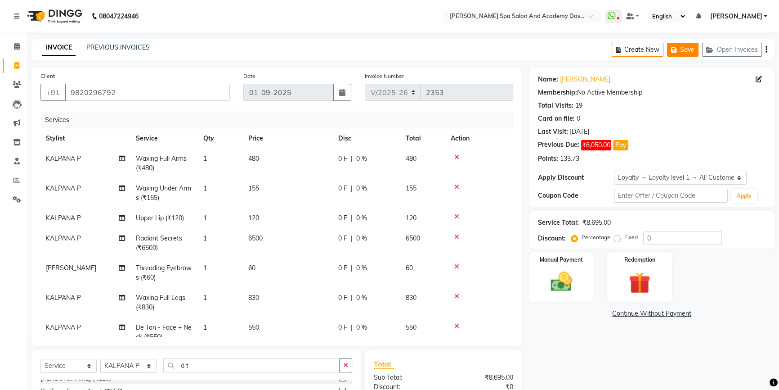
click at [679, 43] on button "Save" at bounding box center [682, 50] width 31 height 14
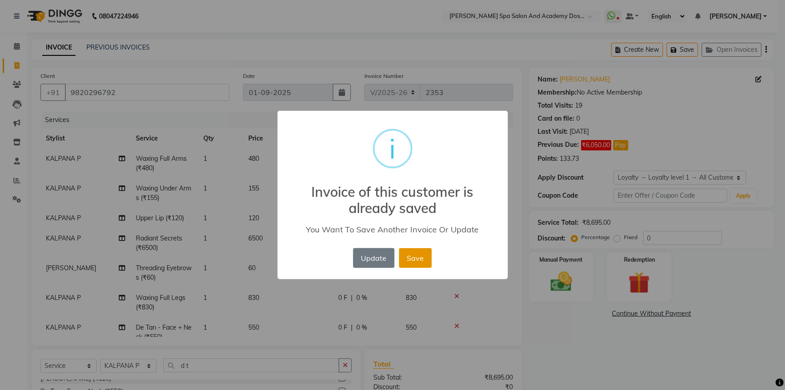
click at [407, 256] on button "Save" at bounding box center [415, 258] width 33 height 20
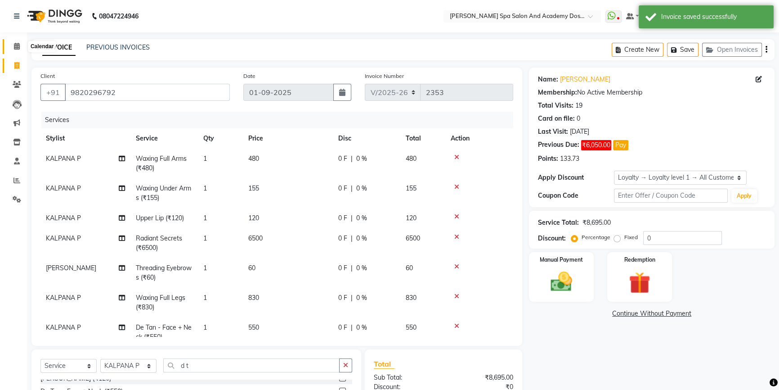
click at [18, 47] on icon at bounding box center [17, 46] width 6 height 7
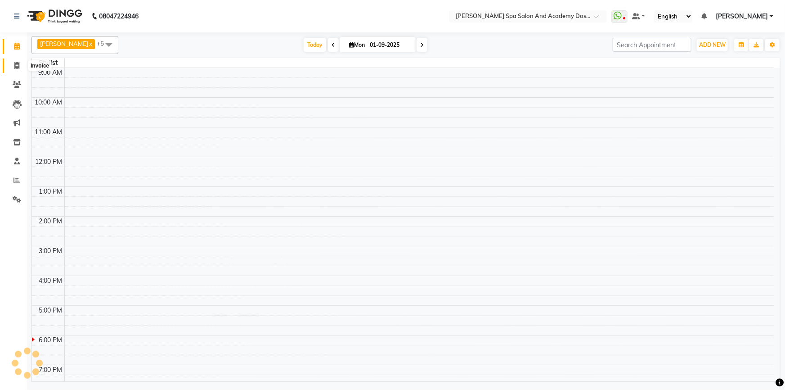
click at [21, 63] on span at bounding box center [17, 66] width 16 height 10
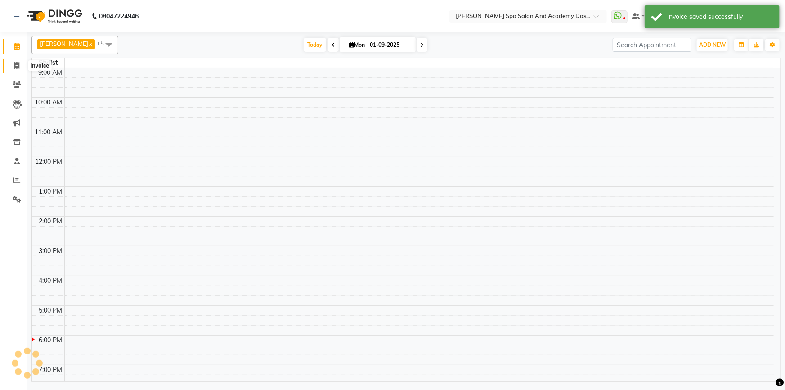
select select "service"
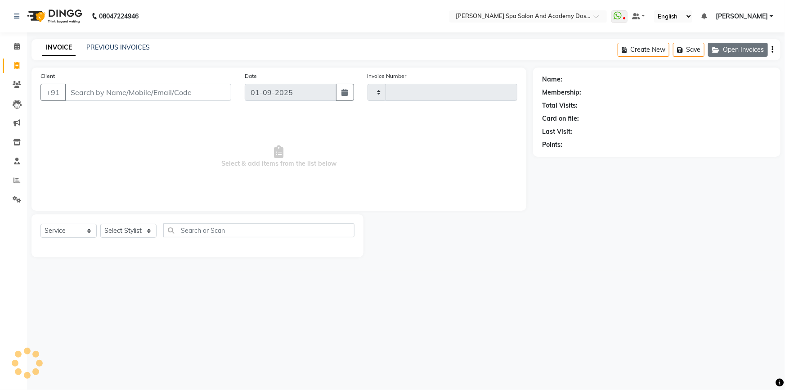
click at [728, 46] on button "Open Invoices" at bounding box center [738, 50] width 60 height 14
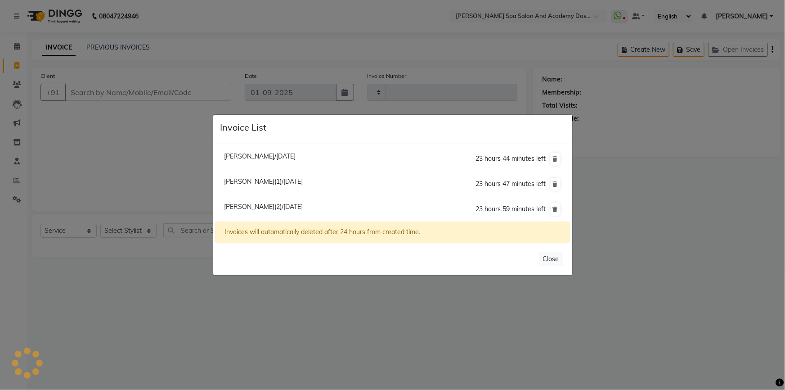
type input "2353"
select select "6316"
click at [553, 160] on icon at bounding box center [555, 158] width 5 height 5
click at [555, 180] on li "[PERSON_NAME](1)/[DATE] 23 hours 47 minutes left" at bounding box center [392, 184] width 355 height 26
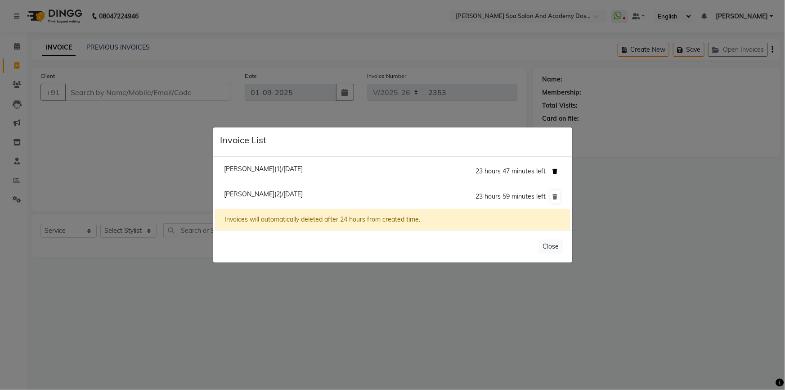
click at [556, 171] on icon at bounding box center [555, 171] width 5 height 5
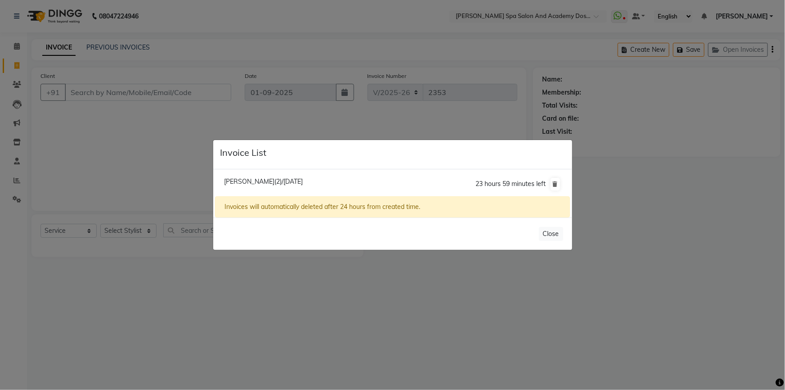
click at [504, 347] on ngb-modal-window "Invoice List [PERSON_NAME](2)/[DATE] 23 hours 59 minutes left Invoices will aut…" at bounding box center [392, 195] width 785 height 390
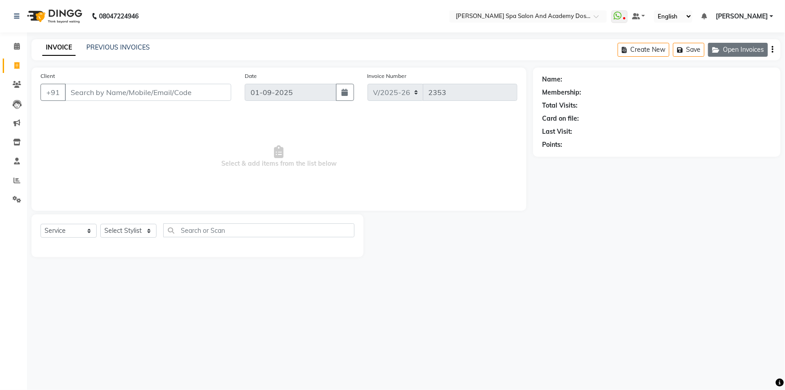
click at [722, 55] on button "Open Invoices" at bounding box center [738, 50] width 60 height 14
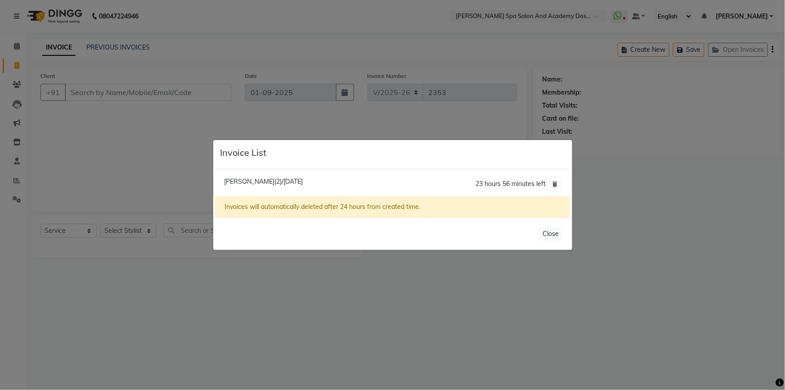
click at [238, 185] on li "[PERSON_NAME](2)/[DATE] 23 hours 56 minutes left" at bounding box center [392, 183] width 355 height 25
click at [238, 183] on span "[PERSON_NAME](2)/[DATE]" at bounding box center [263, 181] width 79 height 8
type input "9820296792"
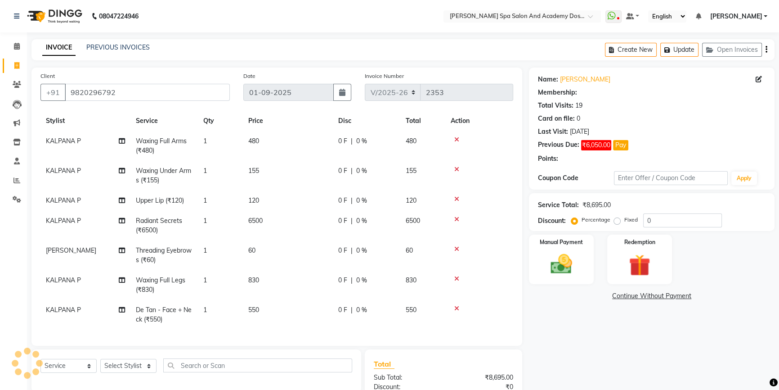
scroll to position [105, 0]
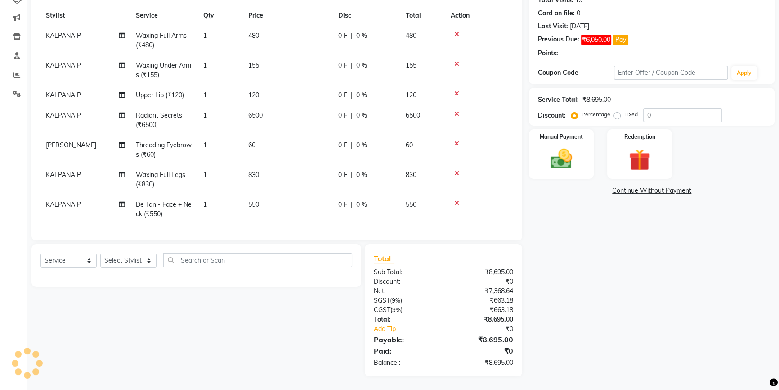
select select "1: Object"
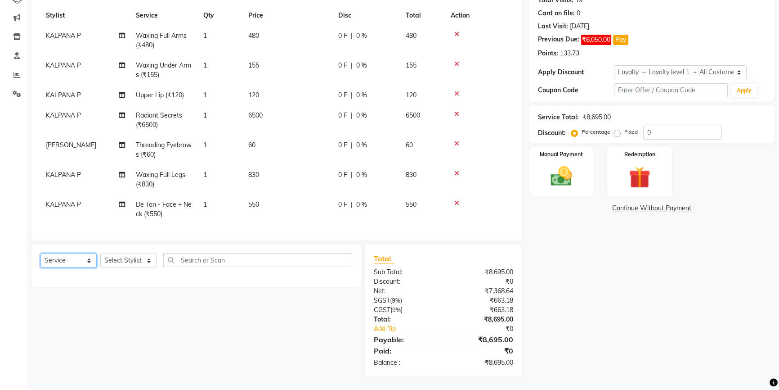
click at [81, 260] on select "Select Service Product Membership Package Voucher Prepaid Gift Card" at bounding box center [68, 260] width 56 height 14
click at [630, 302] on div "Name: [PERSON_NAME] Membership: No Active Membership Total Visits: 19 Card on f…" at bounding box center [655, 169] width 252 height 414
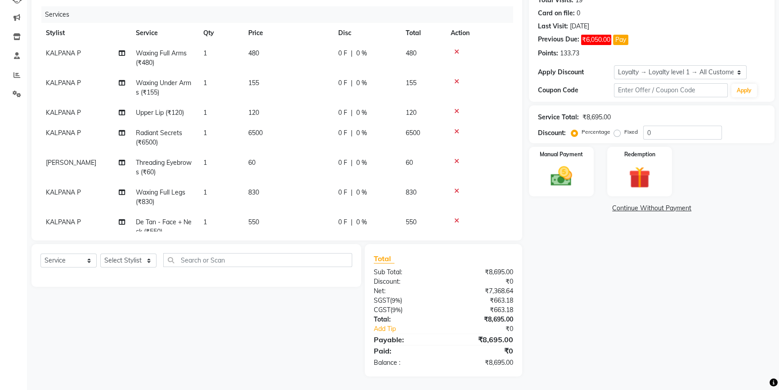
scroll to position [0, 0]
